Goal: Task Accomplishment & Management: Manage account settings

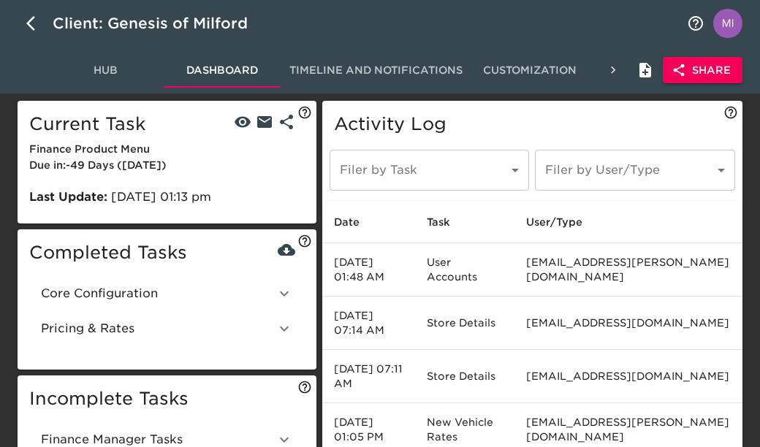
scroll to position [78, 0]
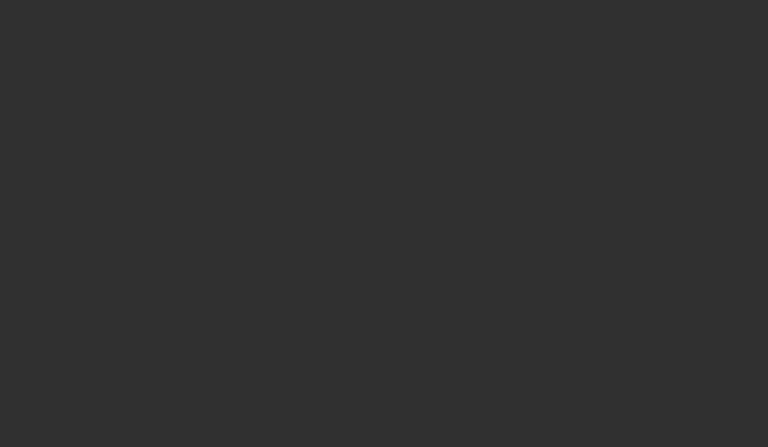
select select "10"
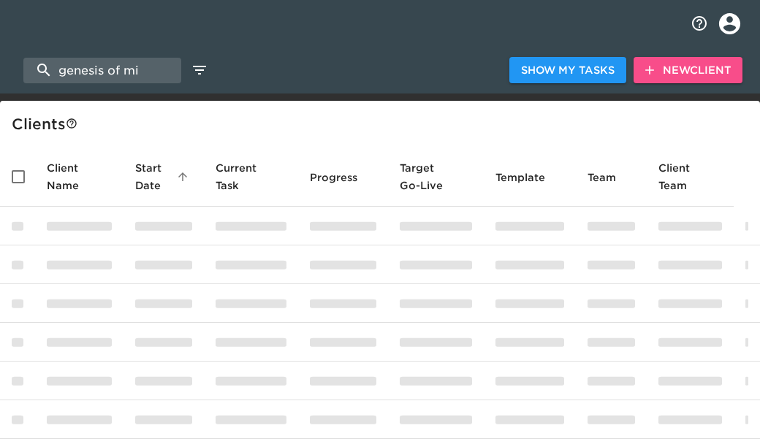
click at [672, 72] on span "New Client" at bounding box center [687, 70] width 85 height 18
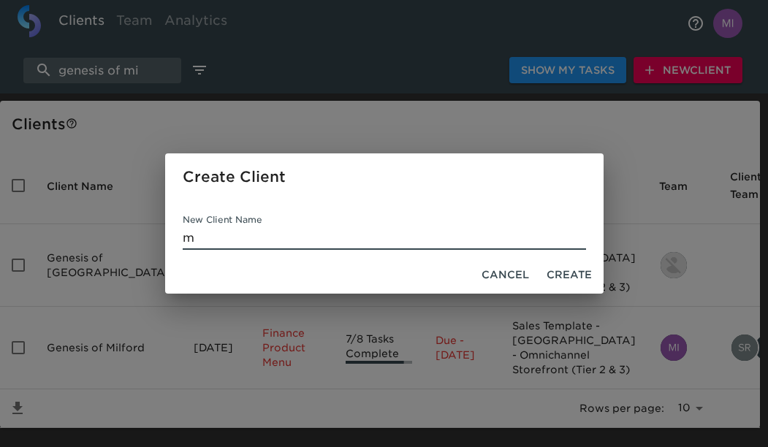
type input "m"
click at [563, 272] on span "Create" at bounding box center [568, 275] width 45 height 18
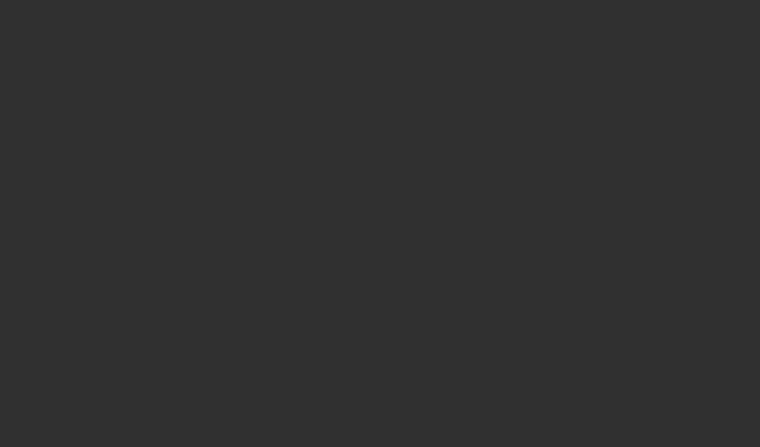
select select "10"
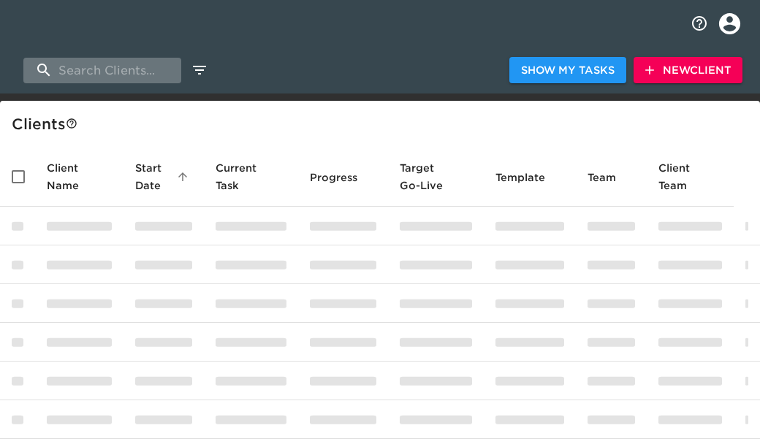
click at [145, 58] on input "search" at bounding box center [102, 71] width 158 height 26
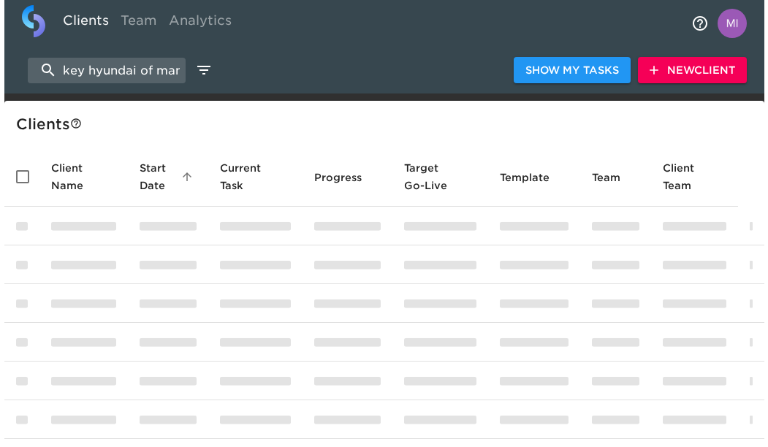
scroll to position [0, 3]
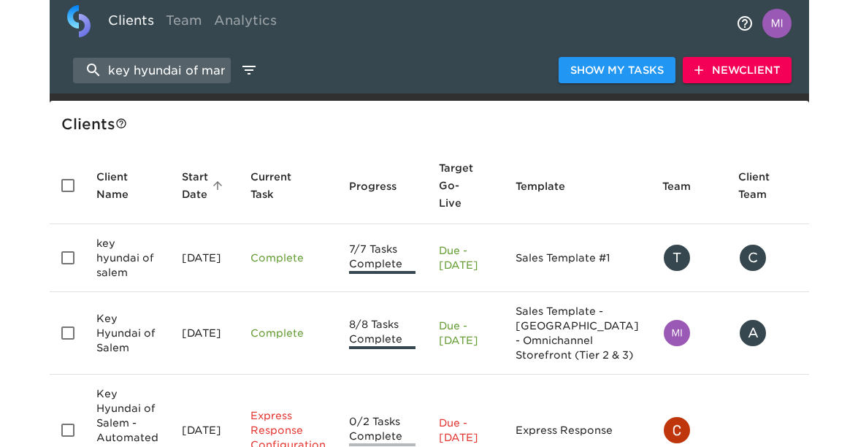
scroll to position [0, 3]
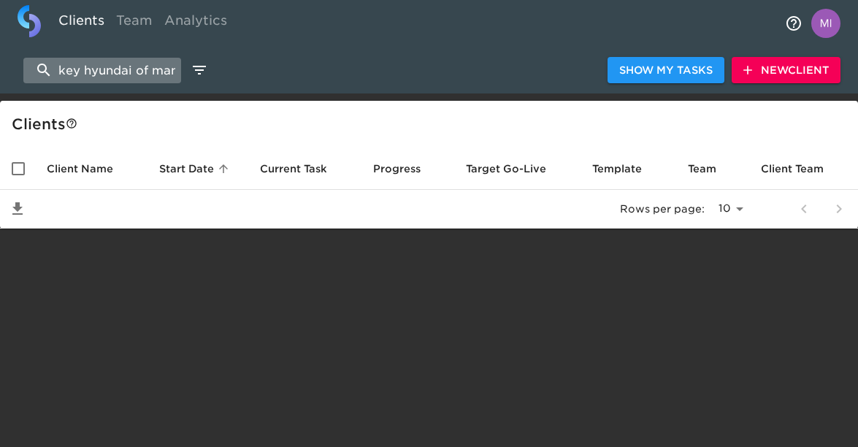
click at [164, 74] on input "key hyundai of man" at bounding box center [102, 71] width 158 height 26
click at [174, 73] on input "key hyundai of man" at bounding box center [102, 71] width 158 height 26
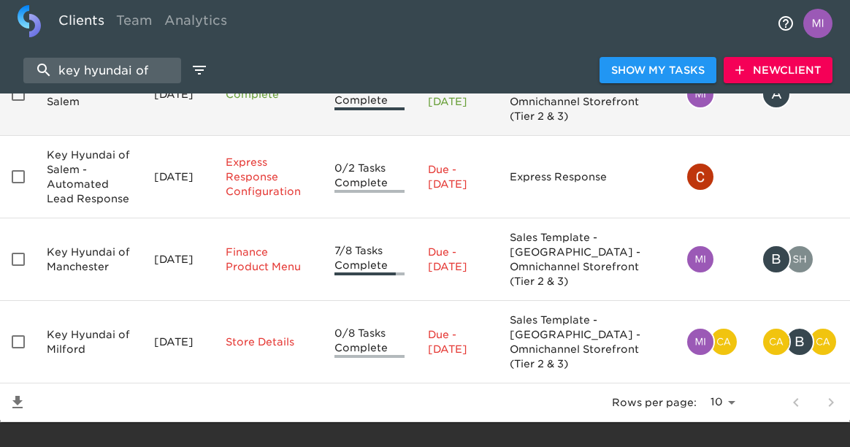
scroll to position [232, 0]
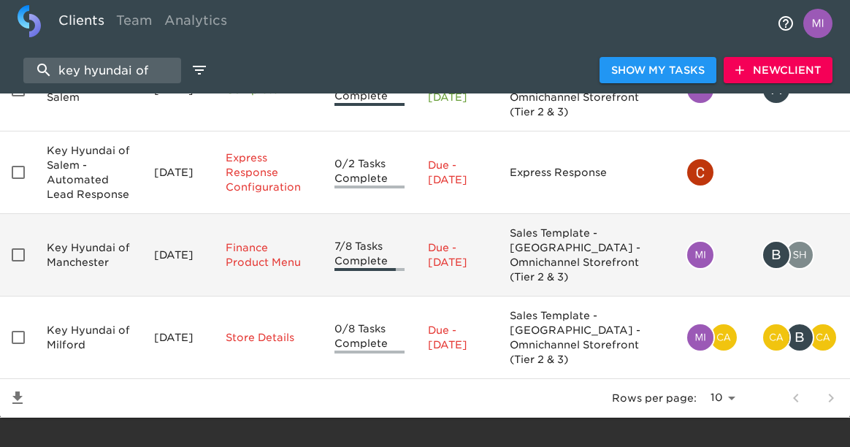
type input "key hyundai of"
click at [99, 251] on td "Key Hyundai of Manchester" at bounding box center [88, 255] width 107 height 83
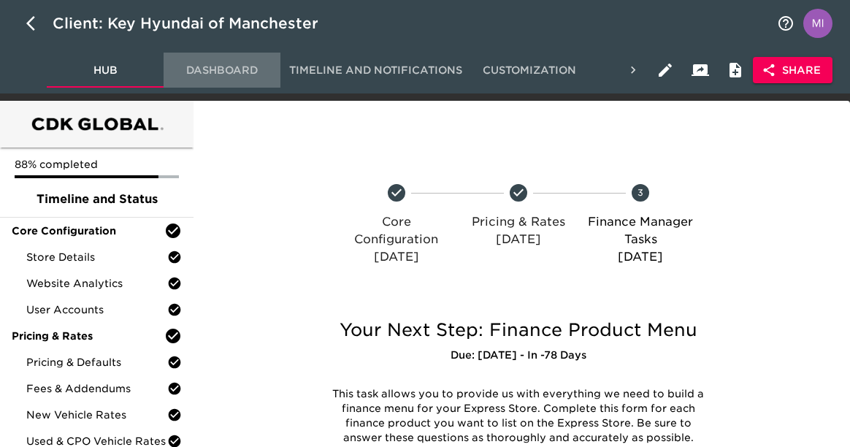
click at [230, 77] on span "Dashboard" at bounding box center [221, 70] width 99 height 18
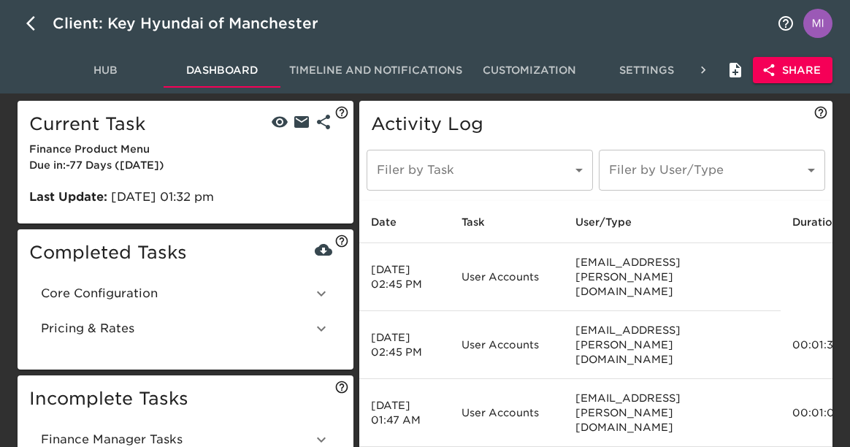
click at [321, 294] on icon at bounding box center [321, 293] width 9 height 5
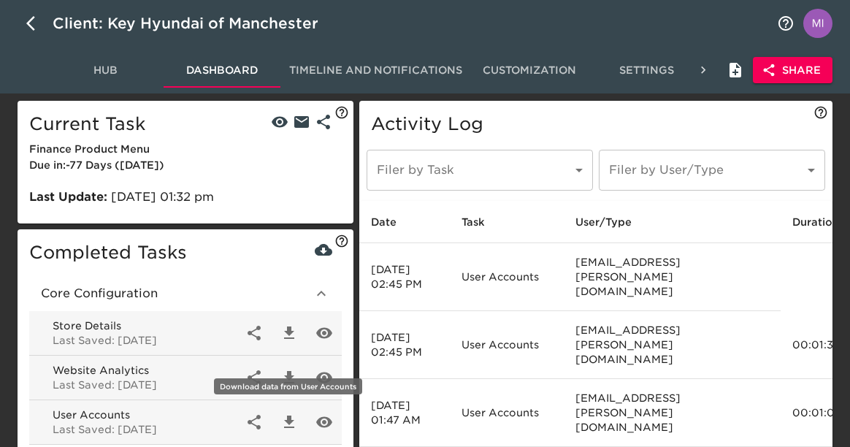
click at [295, 422] on icon "button" at bounding box center [289, 422] width 18 height 18
click at [113, 73] on span "Hub" at bounding box center [105, 70] width 99 height 18
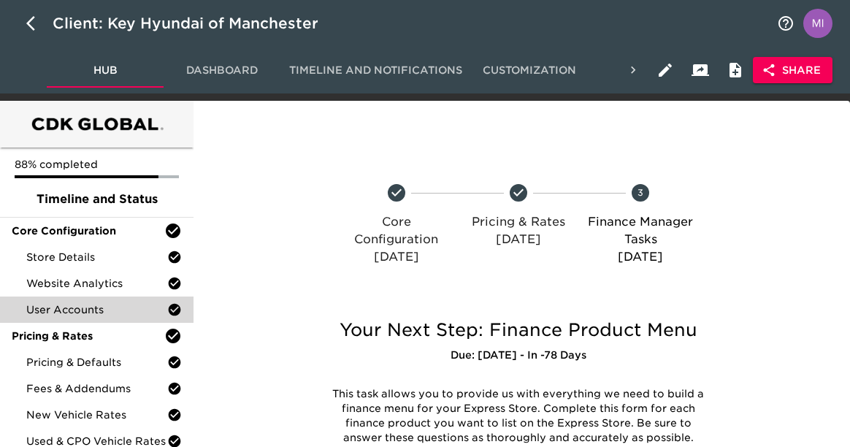
click at [99, 306] on span "User Accounts" at bounding box center [96, 309] width 141 height 15
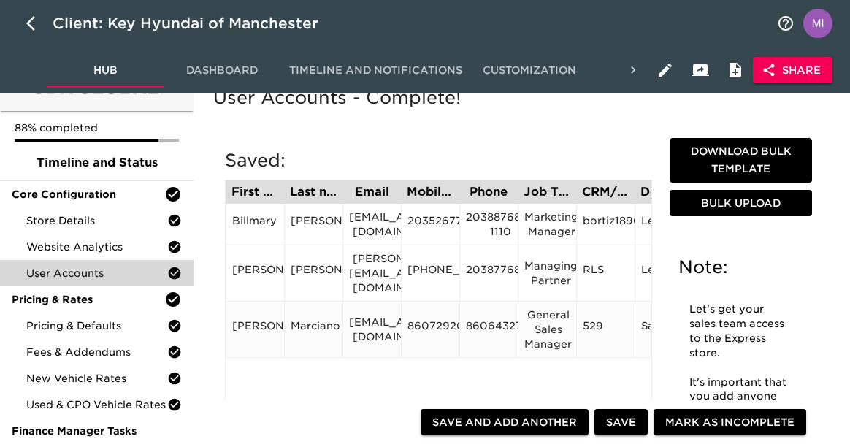
scroll to position [61, 0]
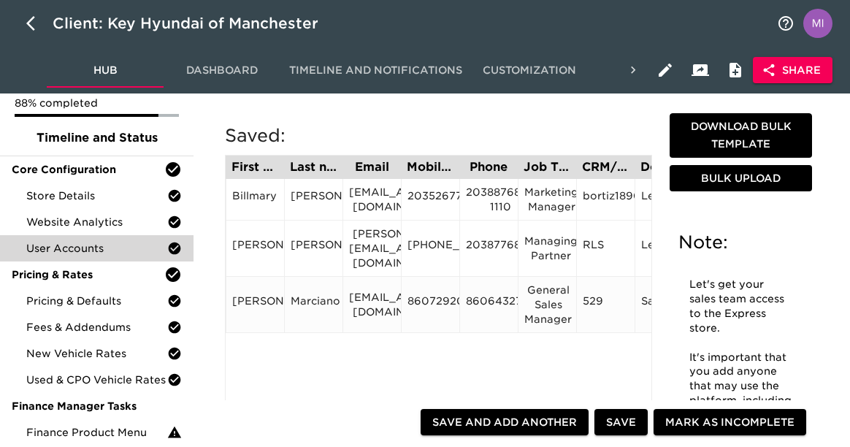
click at [320, 291] on div "Marciano" at bounding box center [313, 305] width 58 height 56
click at [318, 301] on div "Marciano" at bounding box center [314, 305] width 46 height 22
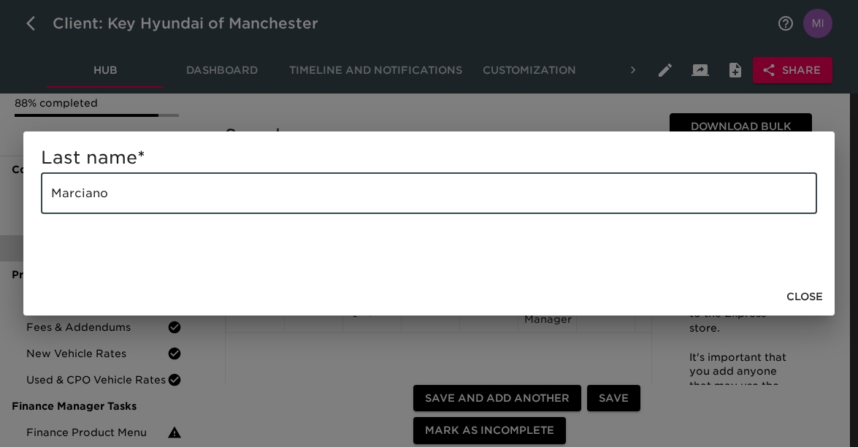
click at [261, 195] on input "Marciano" at bounding box center [429, 193] width 776 height 41
click at [378, 349] on div "Last name * Marciano ​ Close" at bounding box center [429, 223] width 858 height 447
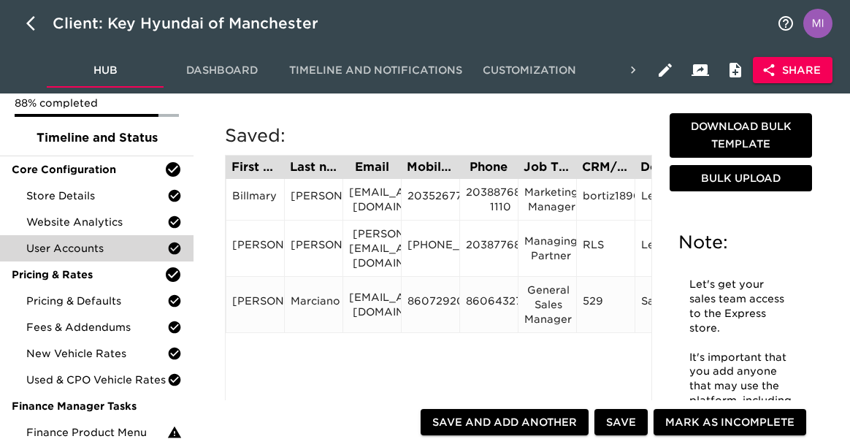
click at [373, 304] on div "shelby@keycars.com" at bounding box center [372, 304] width 46 height 29
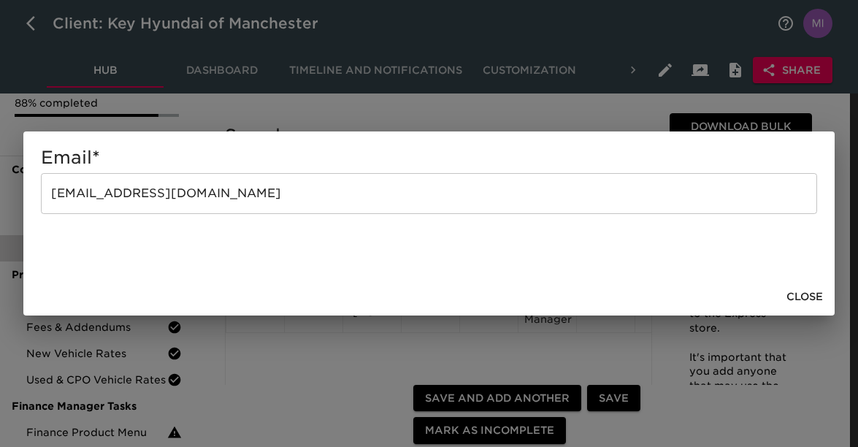
click at [323, 188] on input "shelby@keycars.com" at bounding box center [429, 193] width 776 height 41
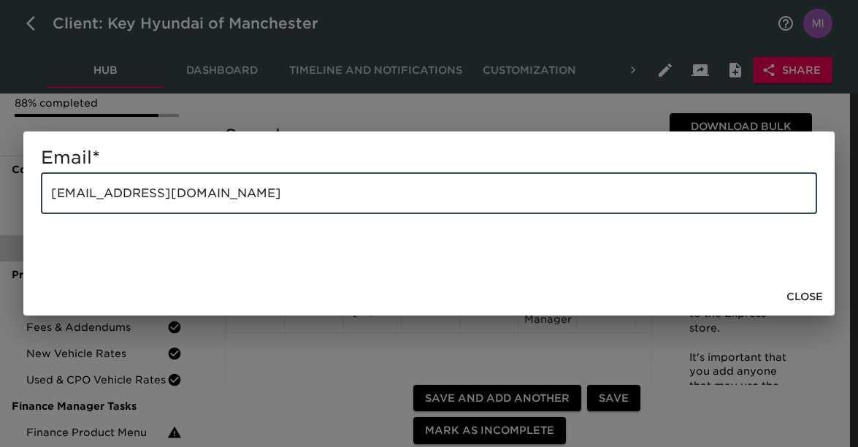
click at [323, 188] on input "shelby@keycars.com" at bounding box center [429, 193] width 776 height 41
click at [767, 297] on span "Close" at bounding box center [805, 297] width 37 height 18
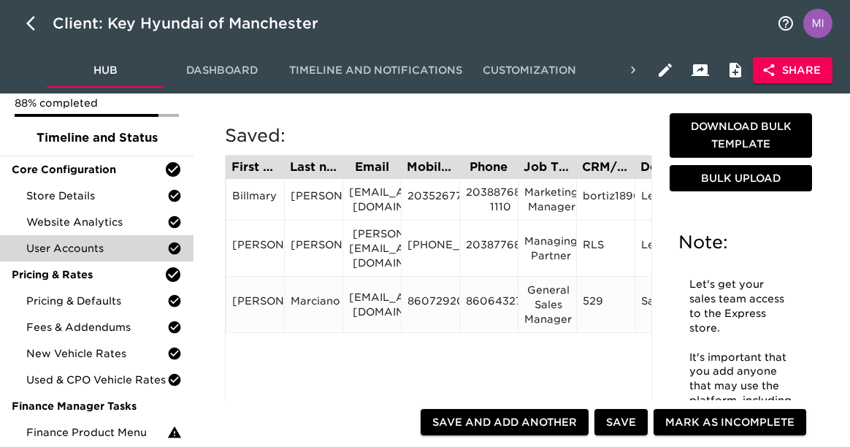
click at [448, 295] on div "8607292073" at bounding box center [431, 305] width 46 height 22
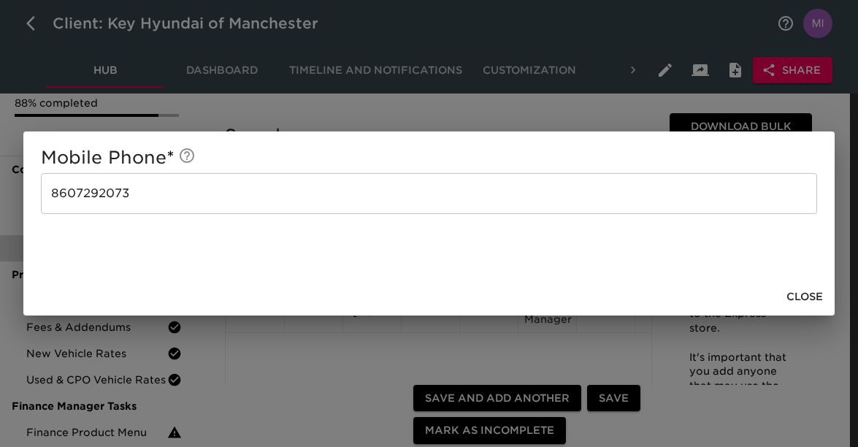
click at [309, 191] on input "8607292073" at bounding box center [429, 193] width 776 height 41
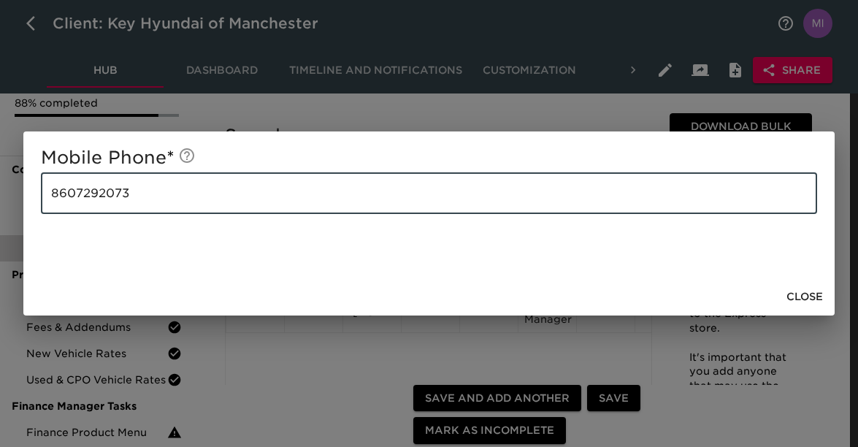
click at [309, 191] on input "8607292073" at bounding box center [429, 193] width 776 height 41
click at [767, 296] on span "Close" at bounding box center [805, 297] width 37 height 18
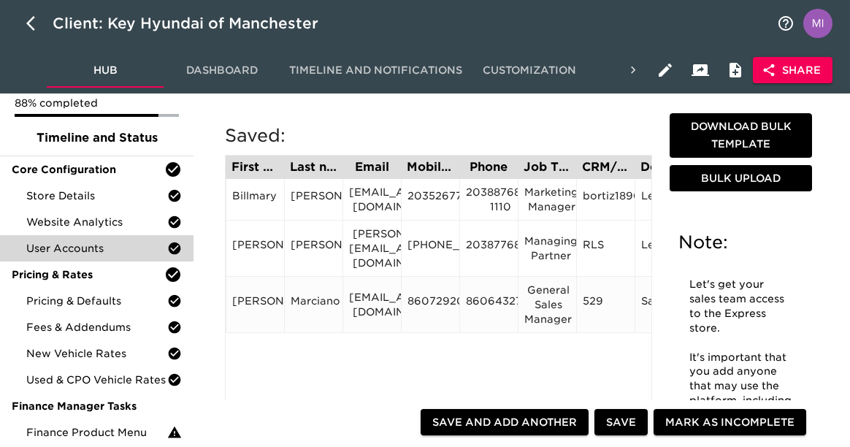
click at [502, 302] on div "8606432700" at bounding box center [489, 305] width 46 height 22
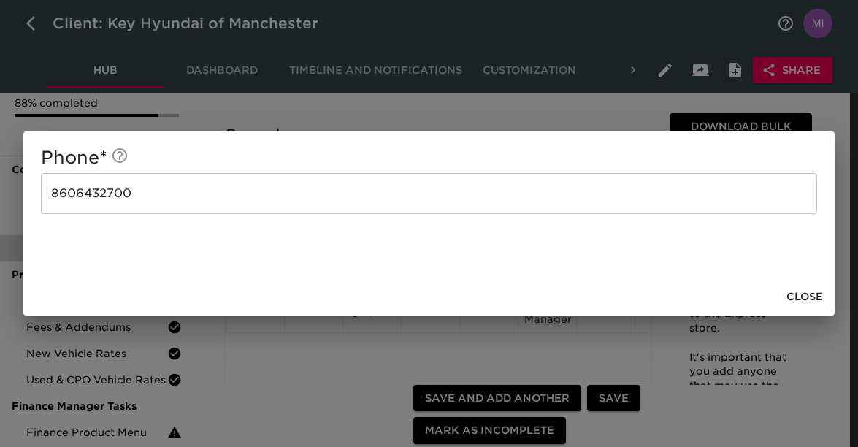
click at [318, 212] on input "8606432700" at bounding box center [429, 193] width 776 height 41
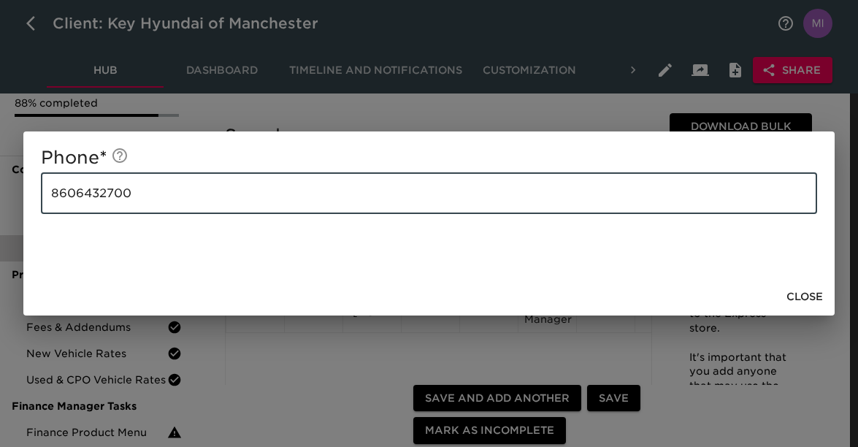
click at [318, 212] on input "8606432700" at bounding box center [429, 193] width 776 height 41
click at [767, 294] on span "Close" at bounding box center [805, 297] width 37 height 18
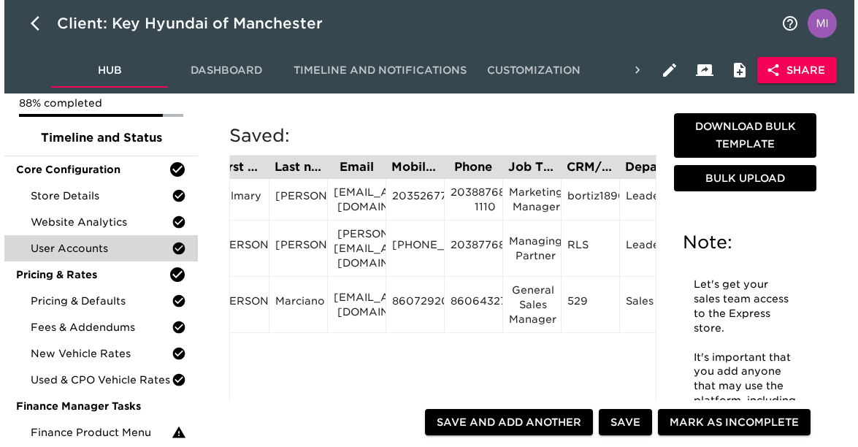
scroll to position [0, 18]
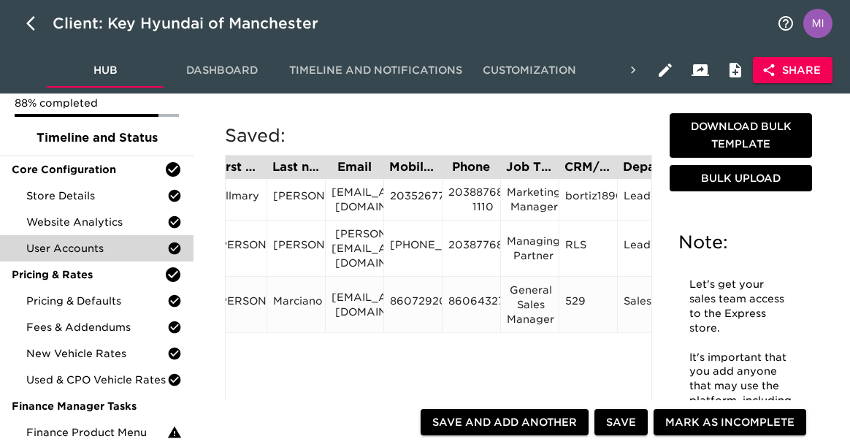
click at [535, 307] on div "General Sales Manager" at bounding box center [530, 305] width 46 height 44
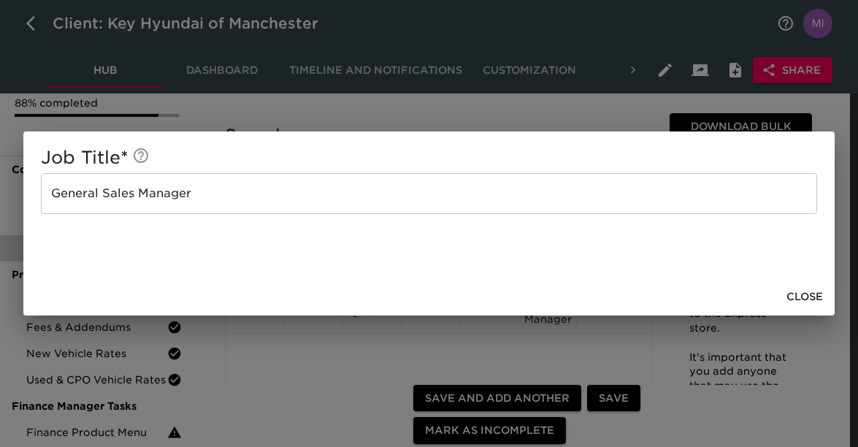
click at [335, 198] on input "General Sales Manager" at bounding box center [429, 193] width 776 height 41
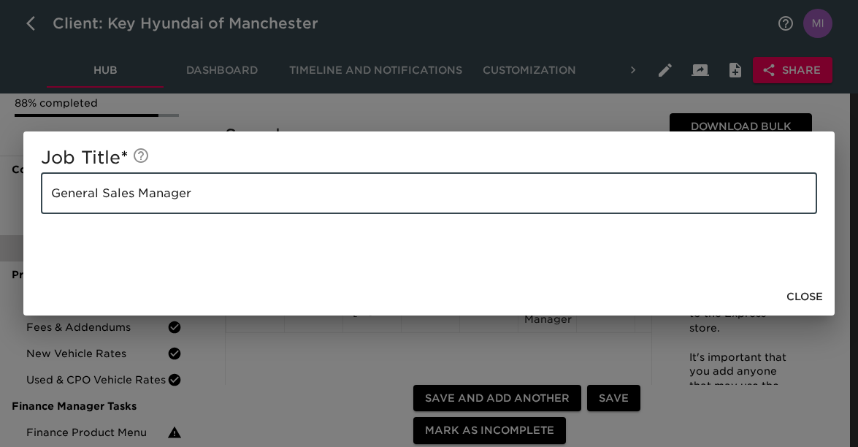
click at [335, 198] on input "General Sales Manager" at bounding box center [429, 193] width 776 height 41
